Goal: Task Accomplishment & Management: Complete application form

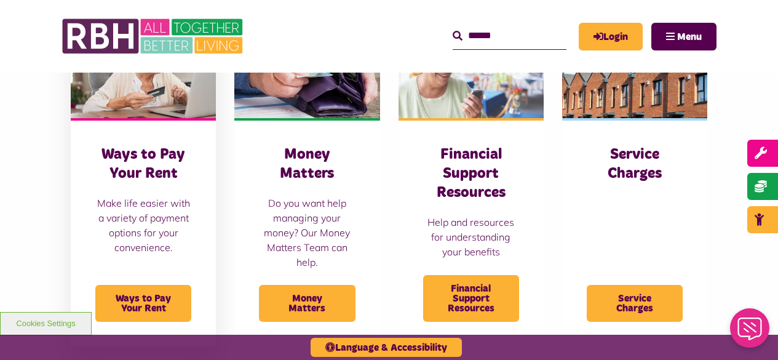
scroll to position [246, 0]
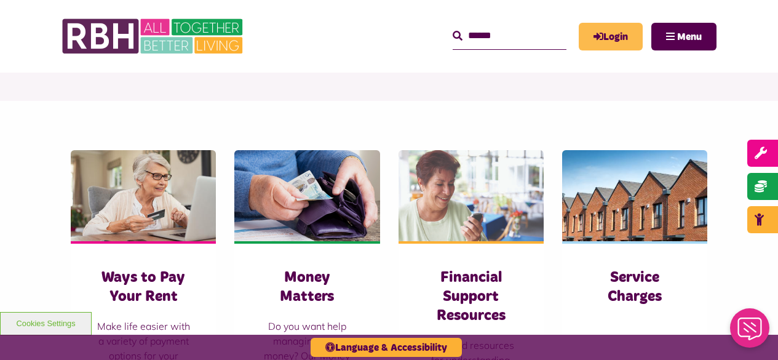
click at [606, 35] on link "Login" at bounding box center [610, 37] width 64 height 28
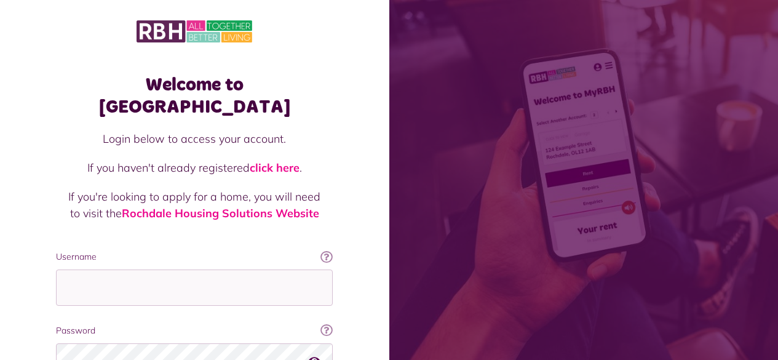
scroll to position [61, 0]
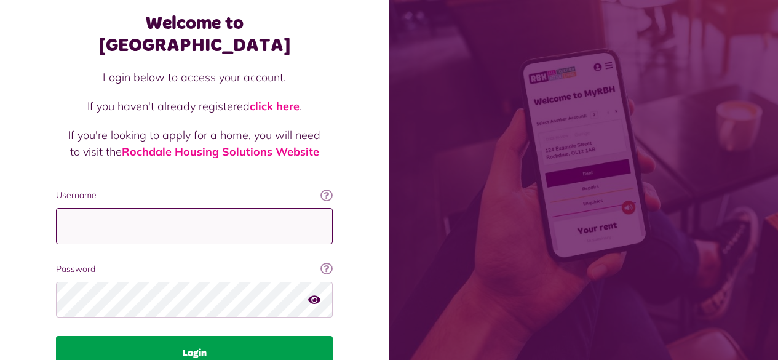
type input "**********"
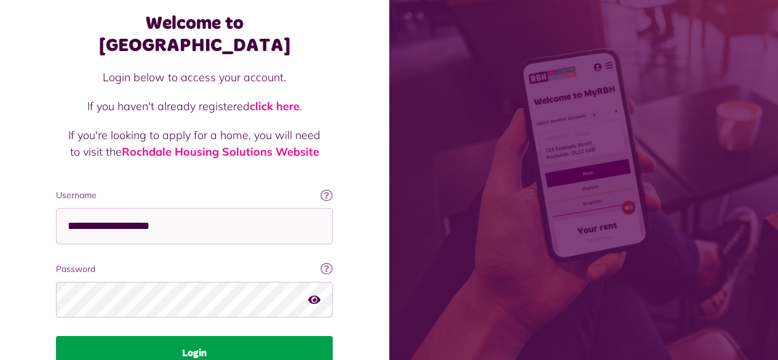
click at [194, 336] on button "Login" at bounding box center [194, 353] width 277 height 34
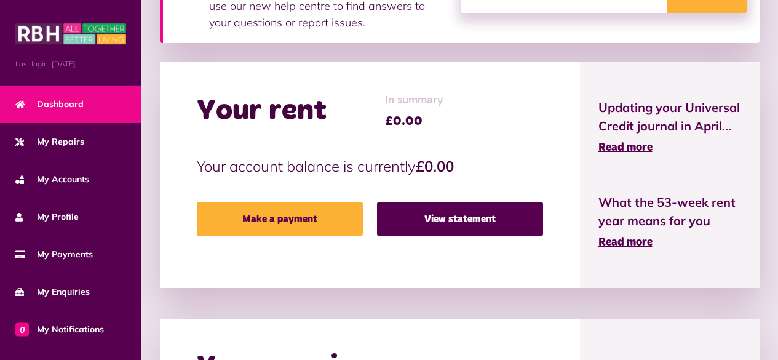
scroll to position [307, 0]
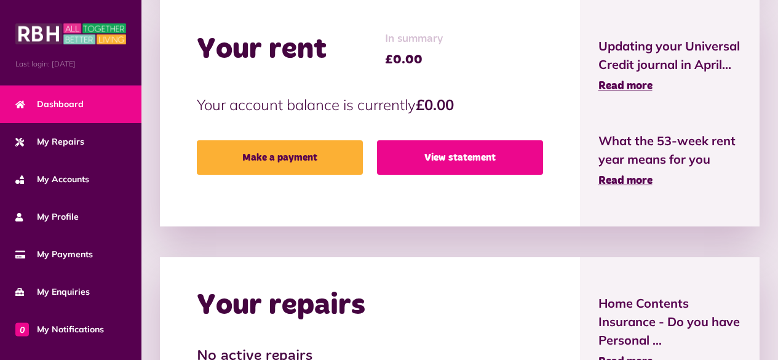
click at [450, 158] on link "View statement" at bounding box center [460, 157] width 166 height 34
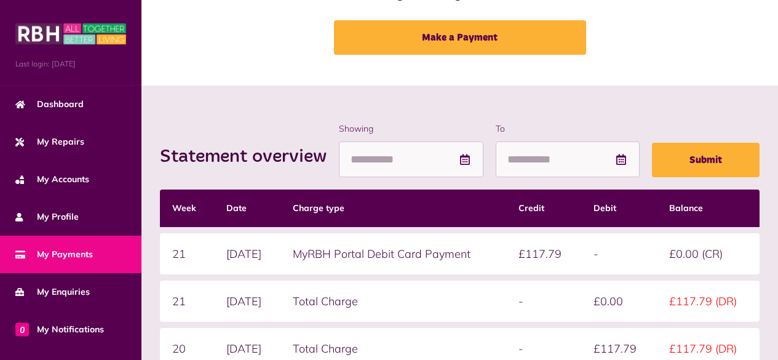
scroll to position [184, 0]
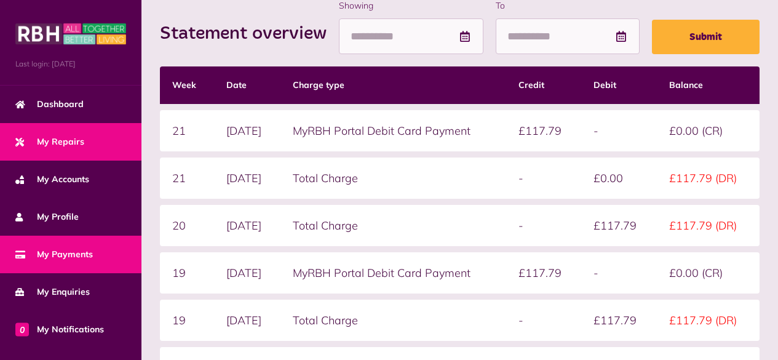
click at [67, 143] on span "My Repairs" at bounding box center [49, 141] width 69 height 13
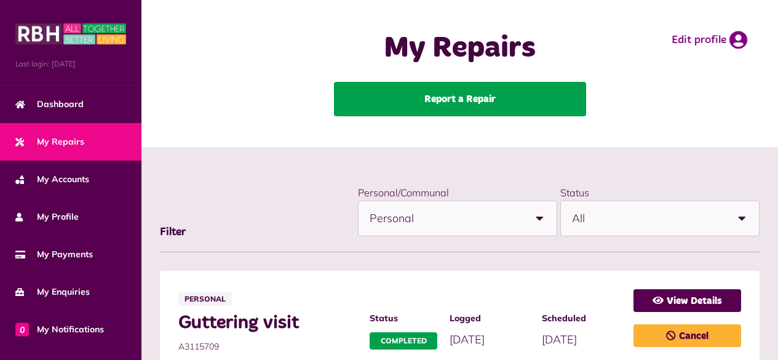
click at [440, 97] on link "Report a Repair" at bounding box center [460, 99] width 252 height 34
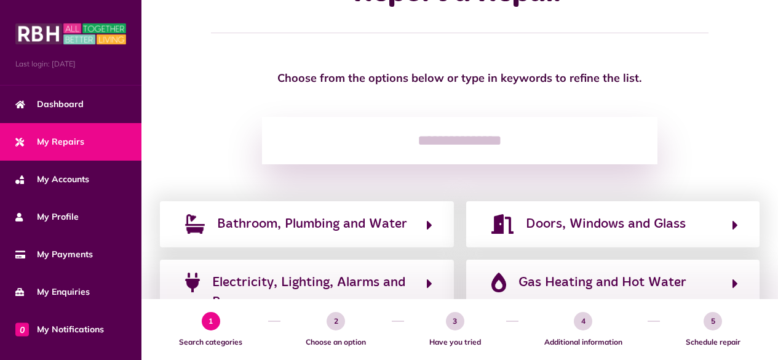
scroll to position [123, 0]
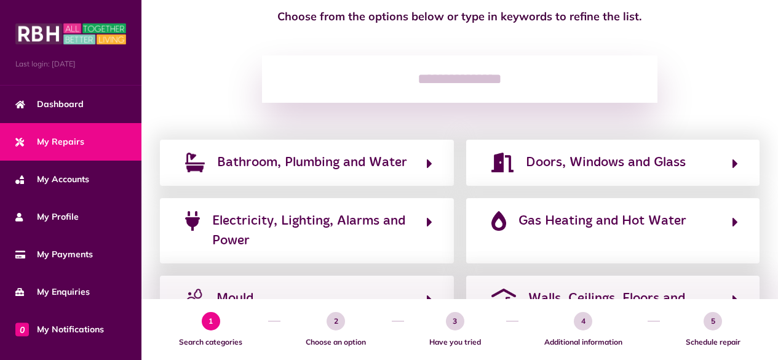
click at [425, 165] on button "Bathroom, Plumbing and Water" at bounding box center [306, 162] width 251 height 21
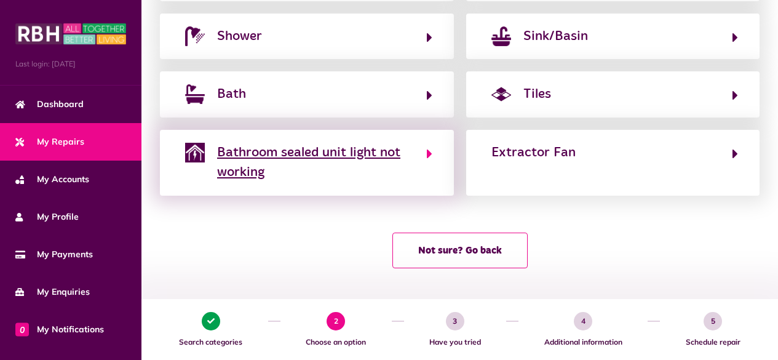
scroll to position [30, 0]
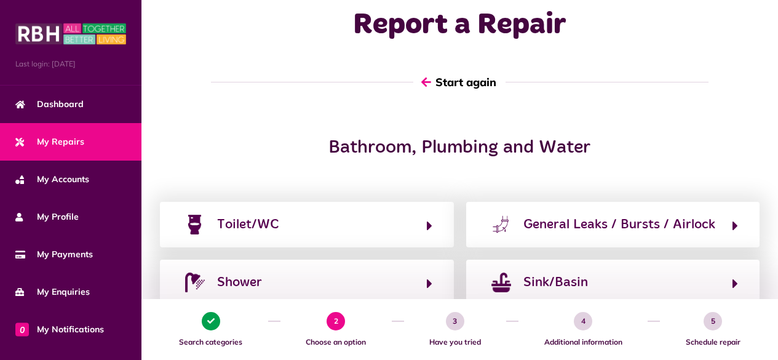
click at [452, 82] on button "Start again" at bounding box center [459, 82] width 92 height 35
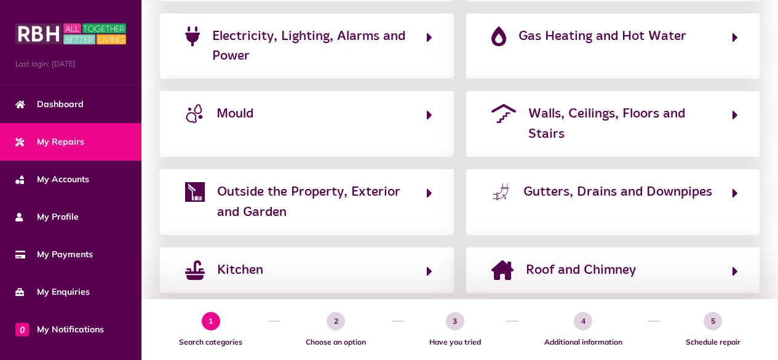
scroll to position [390, 0]
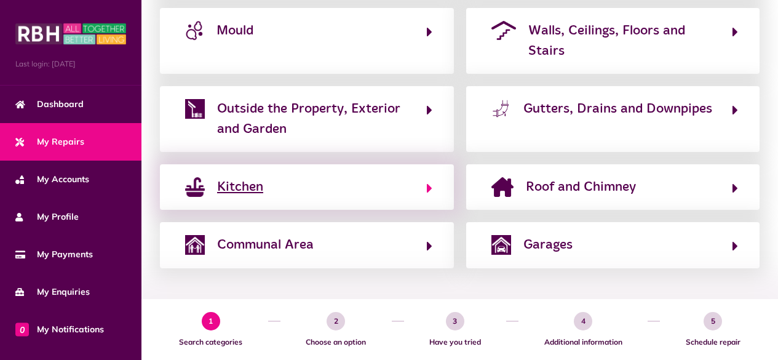
click at [250, 190] on span "Kitchen" at bounding box center [240, 187] width 46 height 20
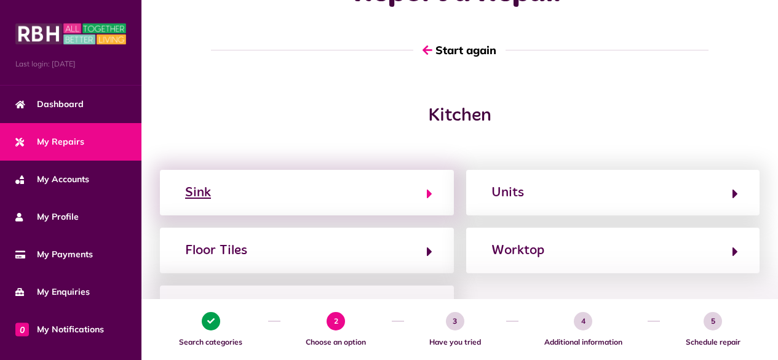
scroll to position [123, 0]
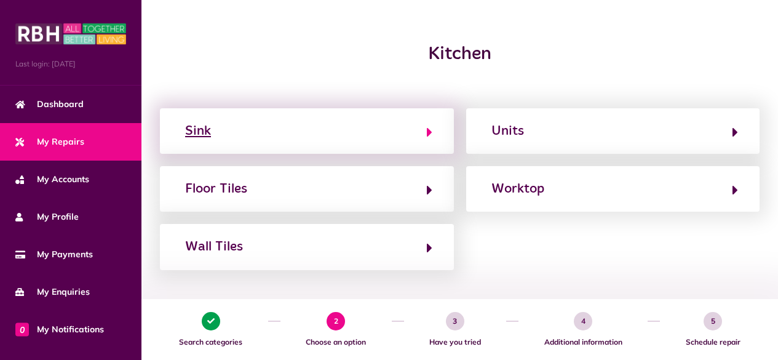
click at [423, 129] on button "Sink" at bounding box center [306, 130] width 251 height 21
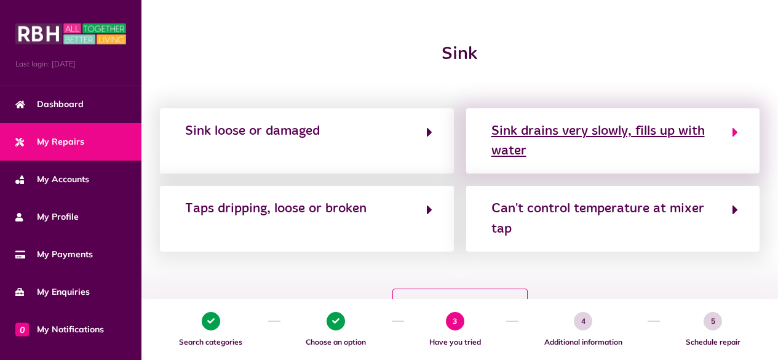
click at [733, 132] on icon "button" at bounding box center [735, 132] width 6 height 15
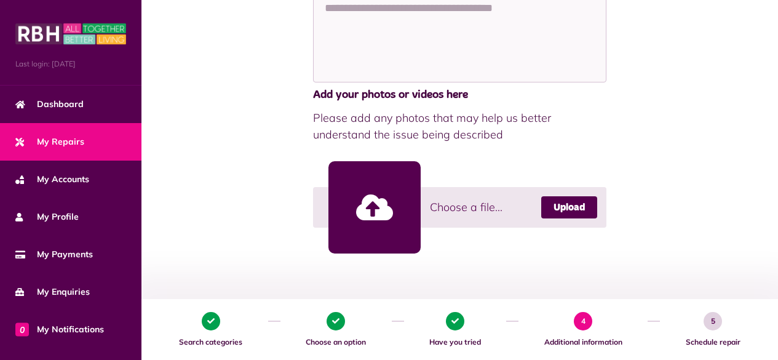
scroll to position [61, 0]
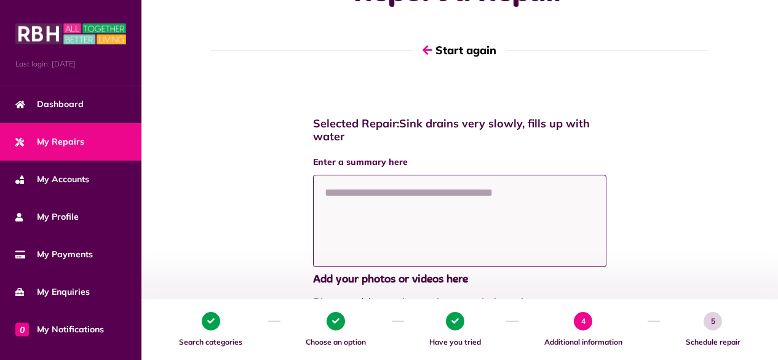
click at [329, 190] on textarea at bounding box center [460, 221] width 294 height 92
click at [481, 192] on textarea "**********" at bounding box center [460, 221] width 294 height 92
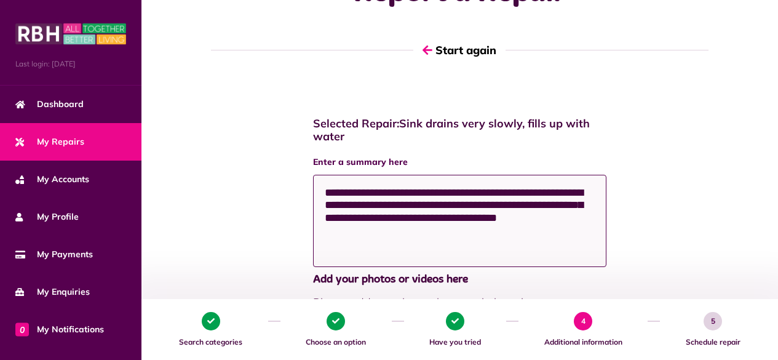
click at [481, 218] on textarea "**********" at bounding box center [460, 221] width 294 height 92
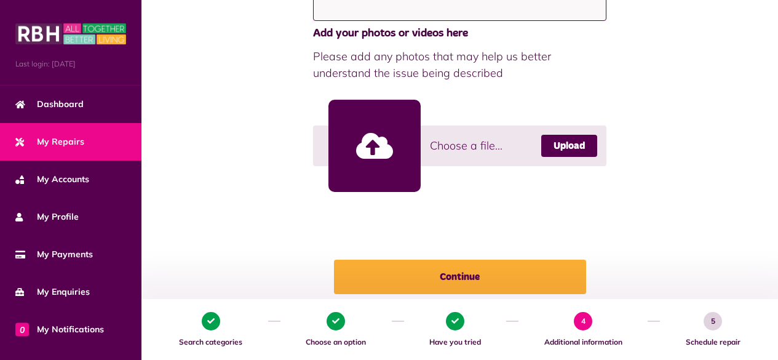
scroll to position [369, 0]
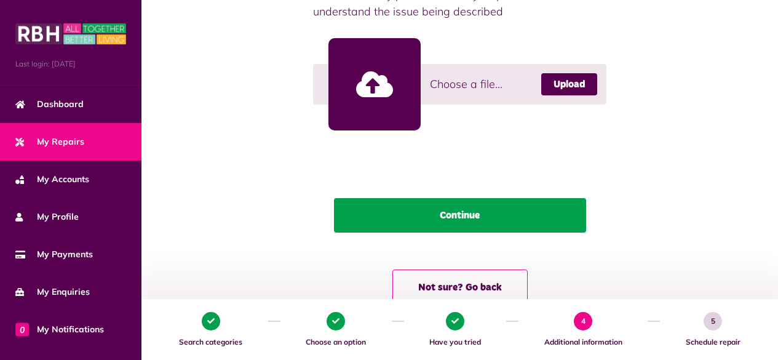
type textarea "**********"
click at [464, 220] on button "Continue" at bounding box center [460, 215] width 252 height 34
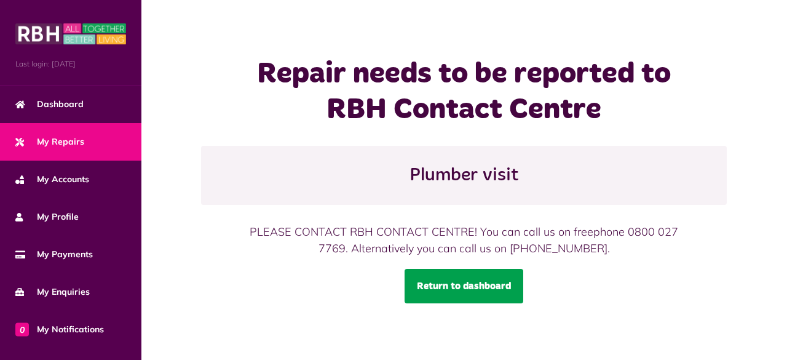
click at [431, 285] on link "Return to dashboard" at bounding box center [463, 286] width 119 height 34
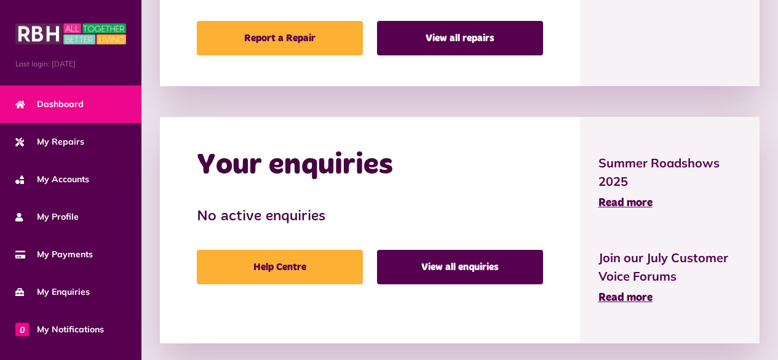
scroll to position [553, 0]
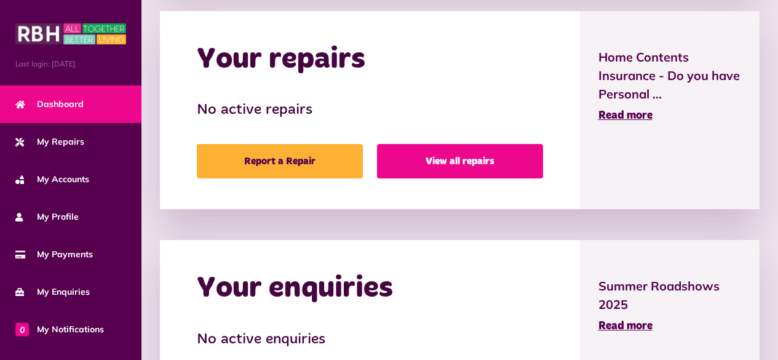
click at [448, 158] on link "View all repairs" at bounding box center [460, 161] width 166 height 34
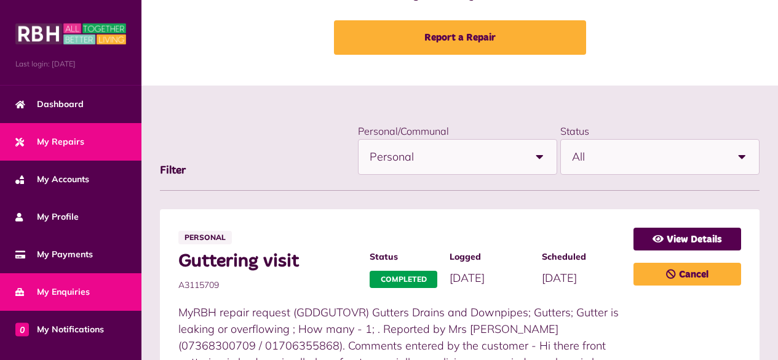
scroll to position [138, 0]
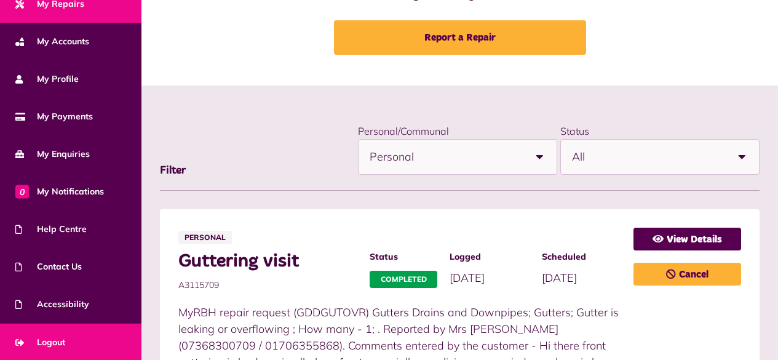
click at [52, 336] on span "Logout" at bounding box center [40, 342] width 50 height 13
